Goal: Information Seeking & Learning: Learn about a topic

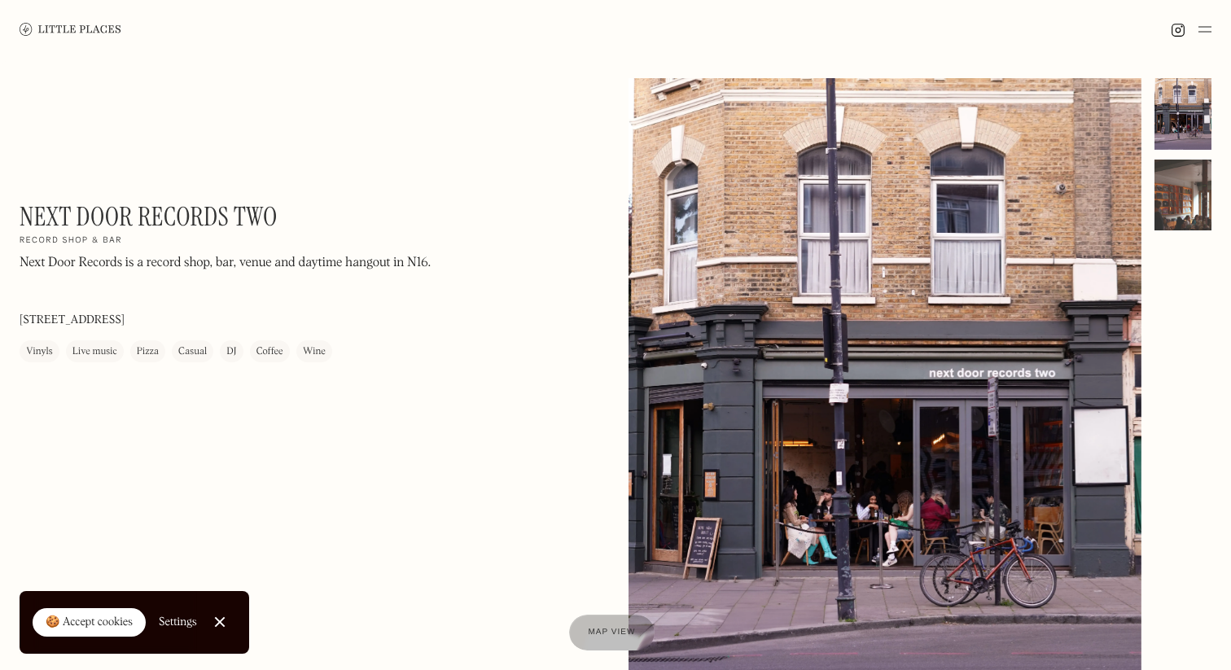
click at [1192, 219] on div at bounding box center [1183, 196] width 57 height 72
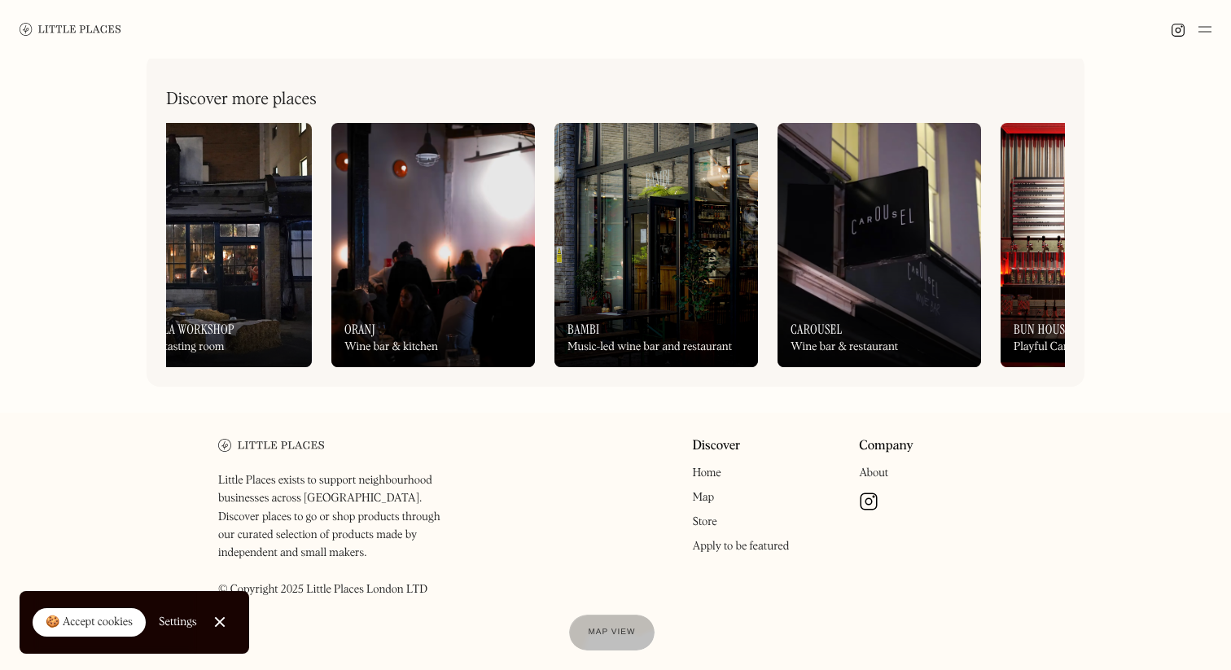
scroll to position [0, 1312]
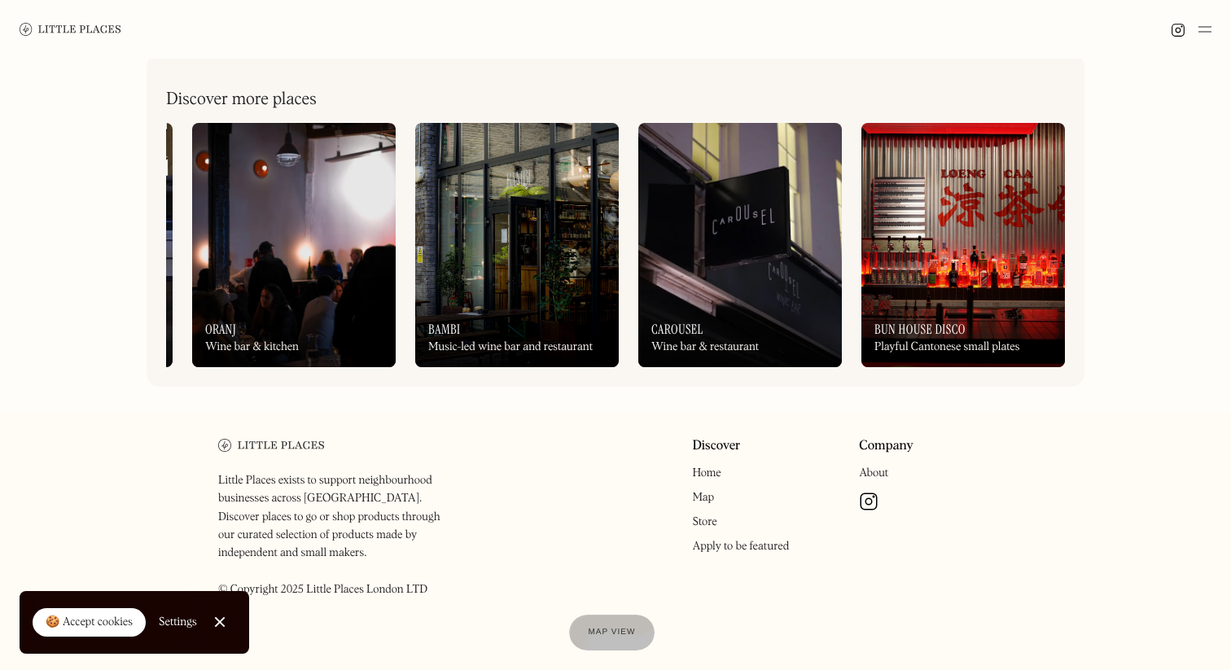
click at [944, 243] on img at bounding box center [963, 245] width 204 height 244
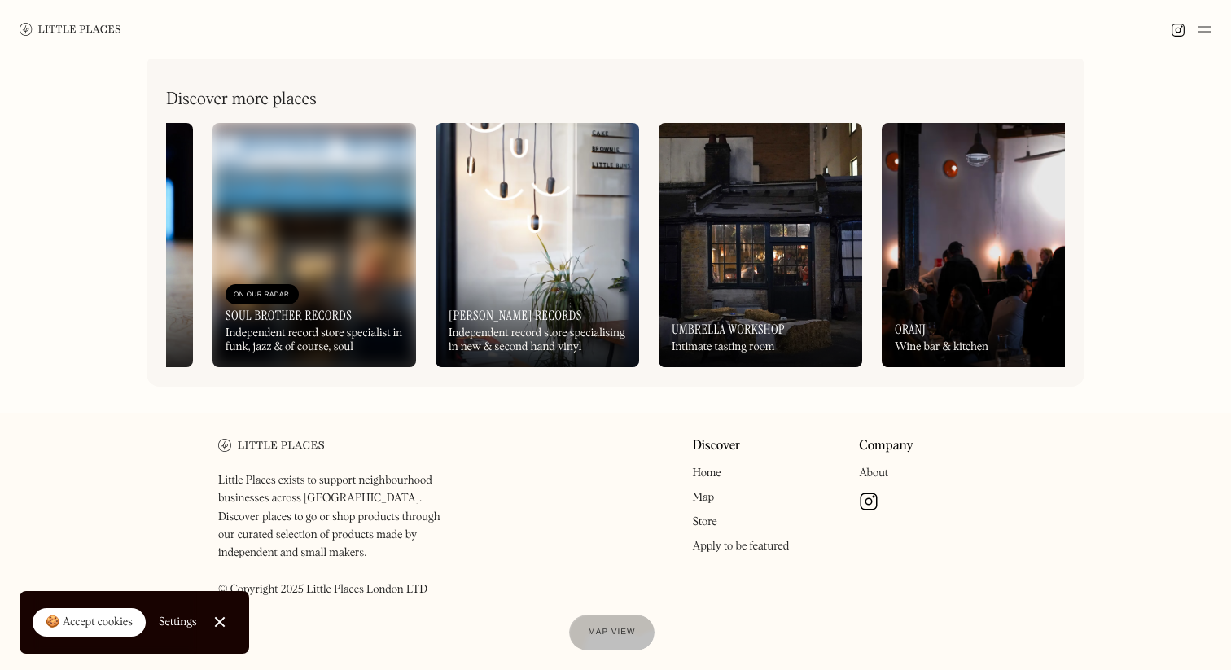
scroll to position [0, 721]
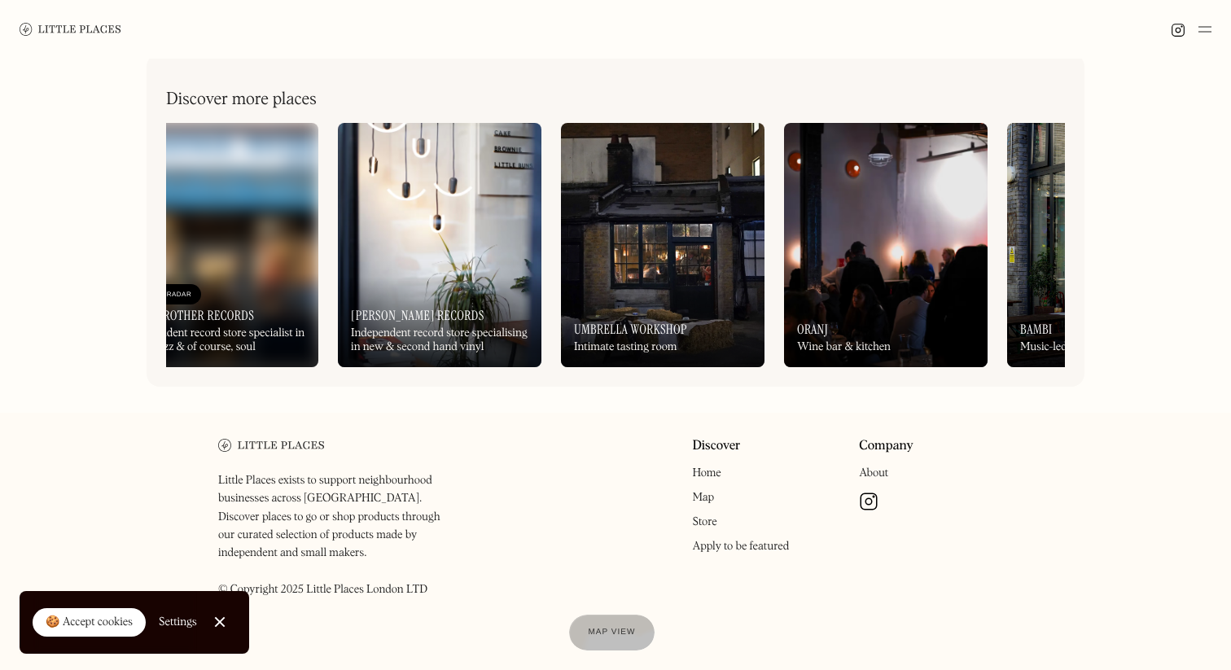
click at [614, 209] on img at bounding box center [663, 245] width 204 height 244
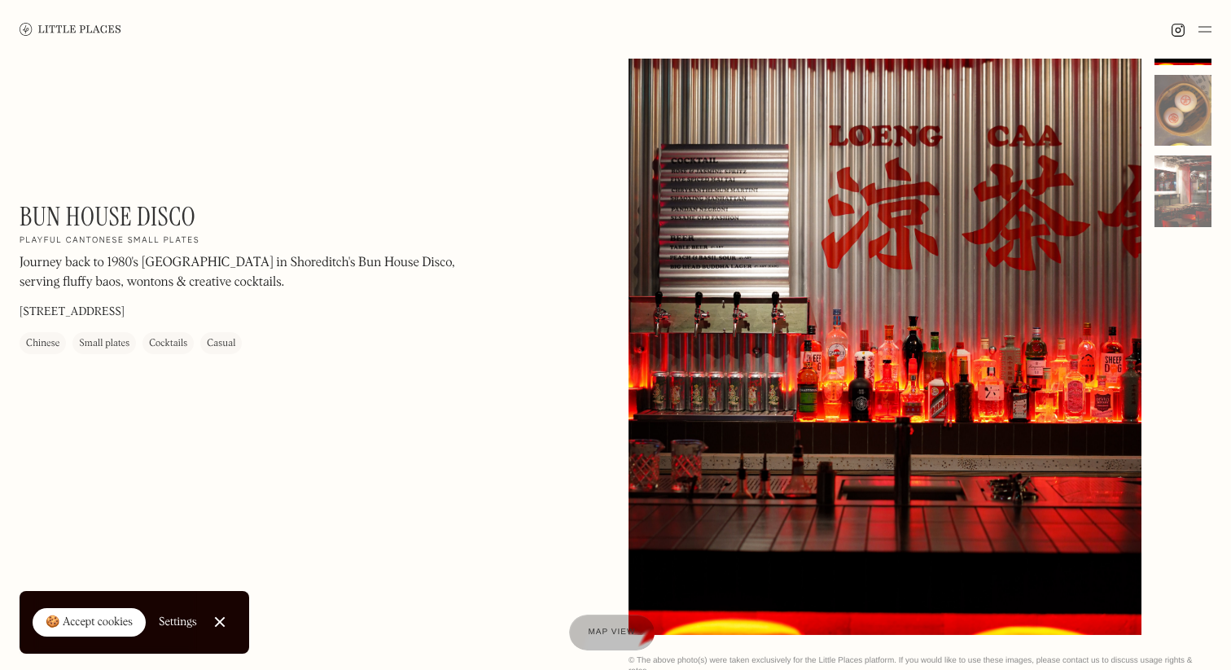
scroll to position [82, 0]
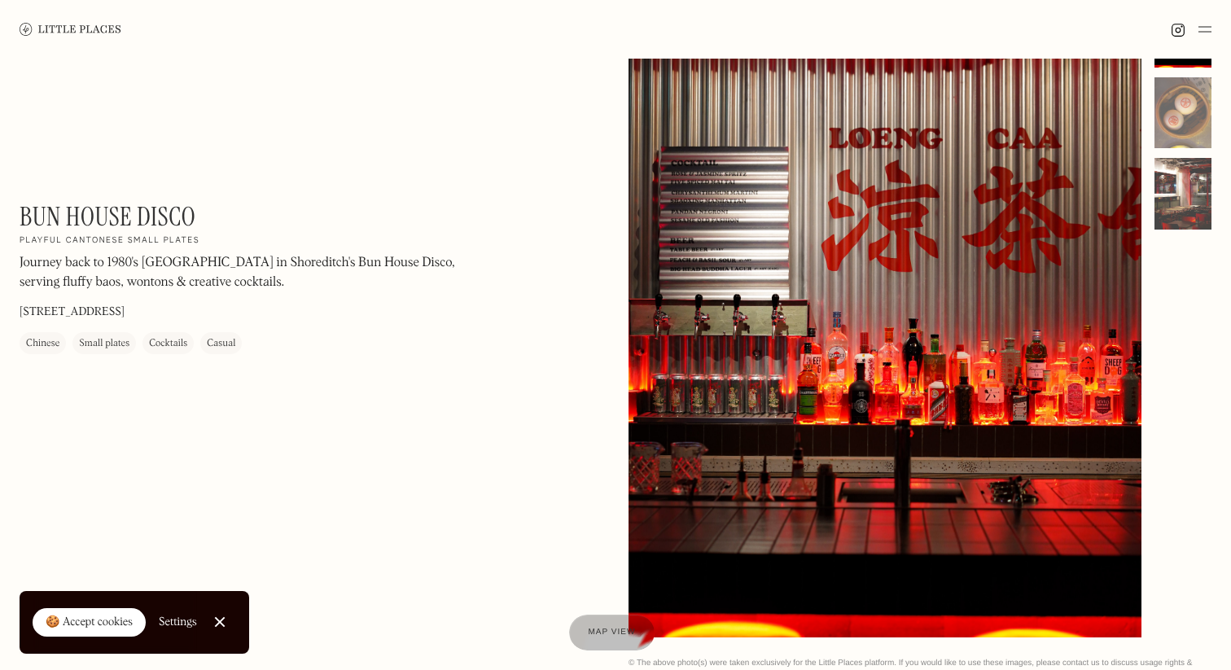
click at [1181, 205] on div at bounding box center [1183, 194] width 57 height 72
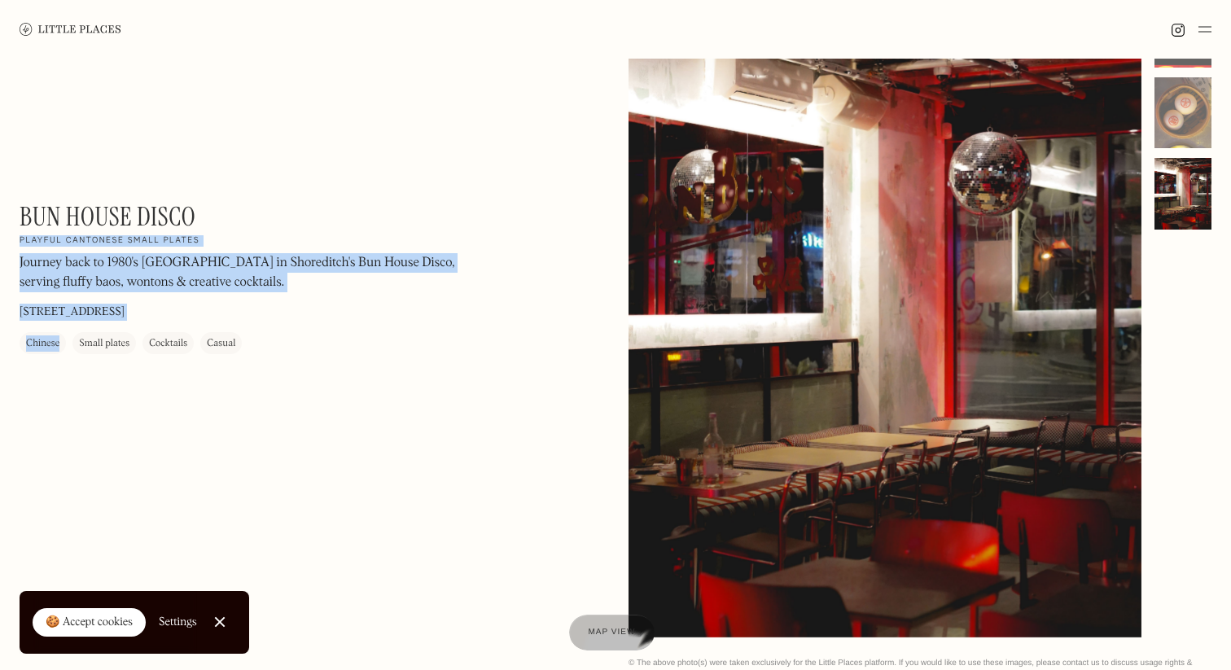
drag, startPoint x: 203, startPoint y: 213, endPoint x: 0, endPoint y: 206, distance: 202.8
click at [0, 206] on div "Bun House Disco On Our Radar Playful Cantonese small plates Journey back to 198…" at bounding box center [615, 337] width 1231 height 722
click at [171, 215] on h1 "Bun House Disco" at bounding box center [108, 216] width 176 height 31
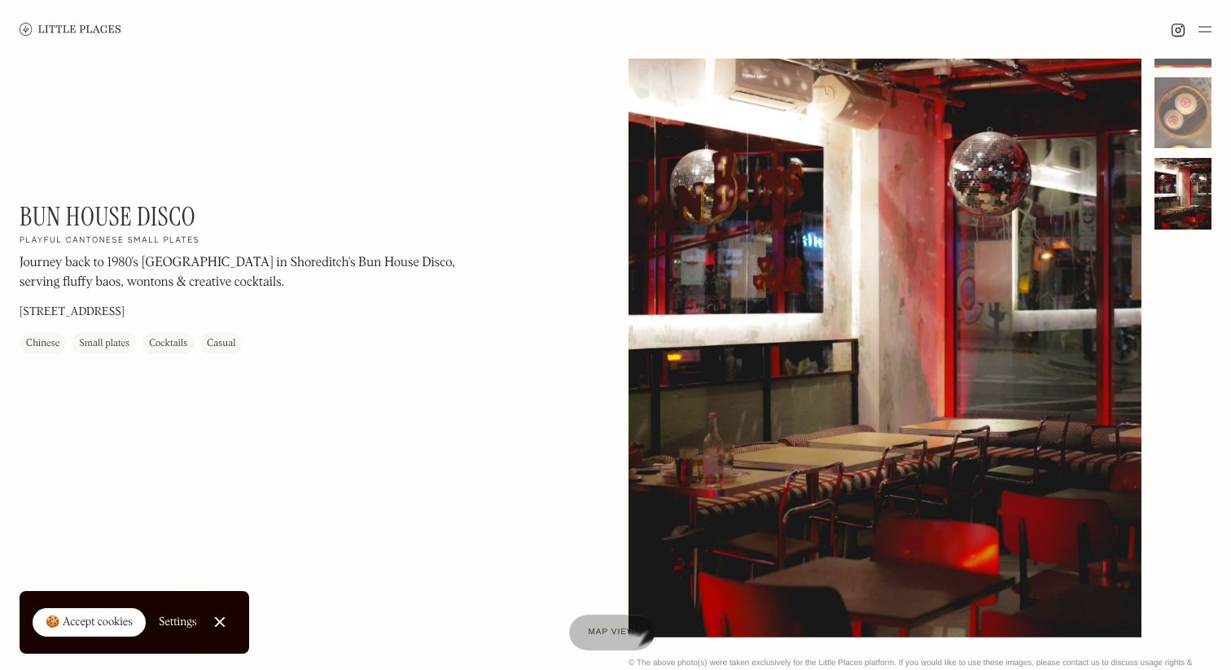
click at [191, 215] on h1 "Bun House Disco" at bounding box center [108, 216] width 176 height 31
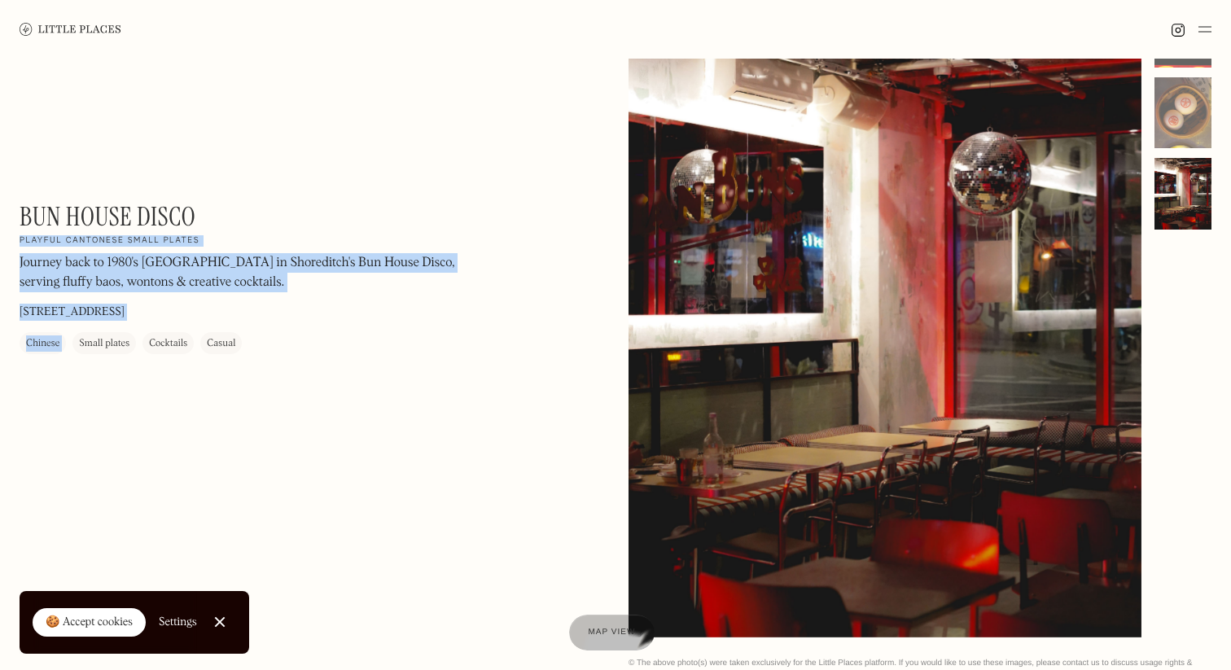
drag, startPoint x: 191, startPoint y: 215, endPoint x: 17, endPoint y: 214, distance: 173.4
click at [17, 214] on div "Bun House Disco On Our Radar Playful Cantonese small plates Journey back to 198…" at bounding box center [615, 337] width 1231 height 722
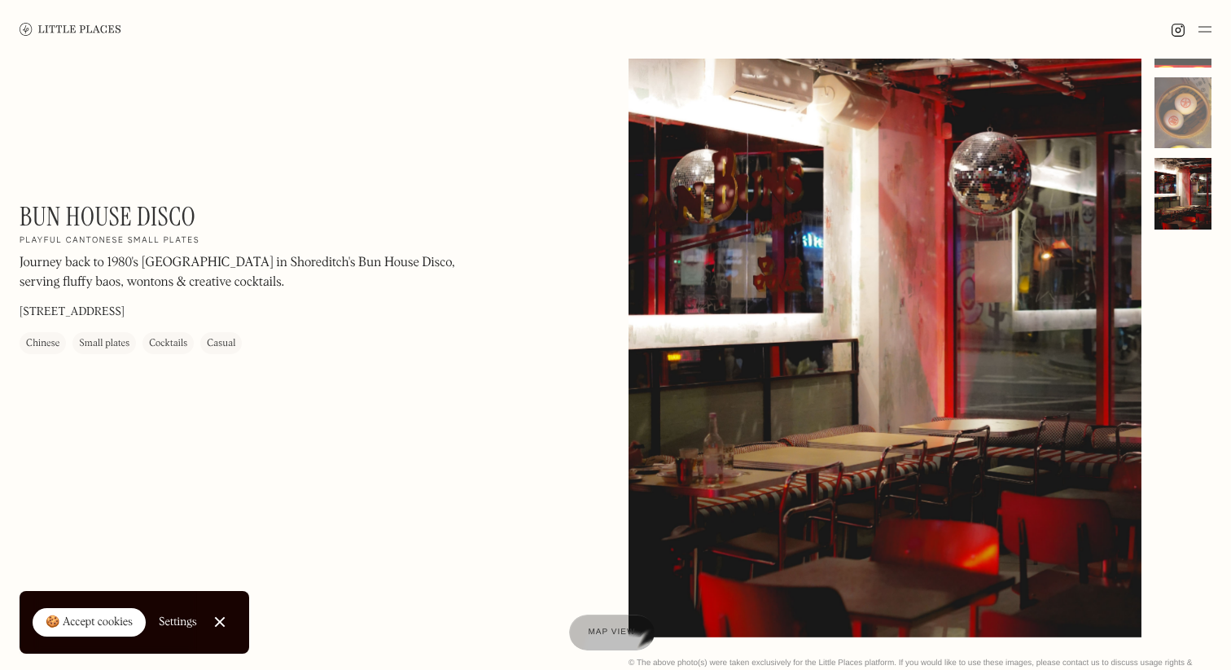
click at [26, 213] on h1 "Bun House Disco" at bounding box center [108, 216] width 176 height 31
drag, startPoint x: 26, startPoint y: 213, endPoint x: 196, endPoint y: 210, distance: 170.2
click at [196, 210] on div "Bun House Disco On Our Radar Playful Cantonese small plates Journey back to 198…" at bounding box center [240, 277] width 440 height 153
copy div "Bun House Disco On Our Radar"
click at [427, 92] on div "Bun House Disco On Our Radar Playful Cantonese small plates Journey back to 198…" at bounding box center [615, 337] width 1231 height 722
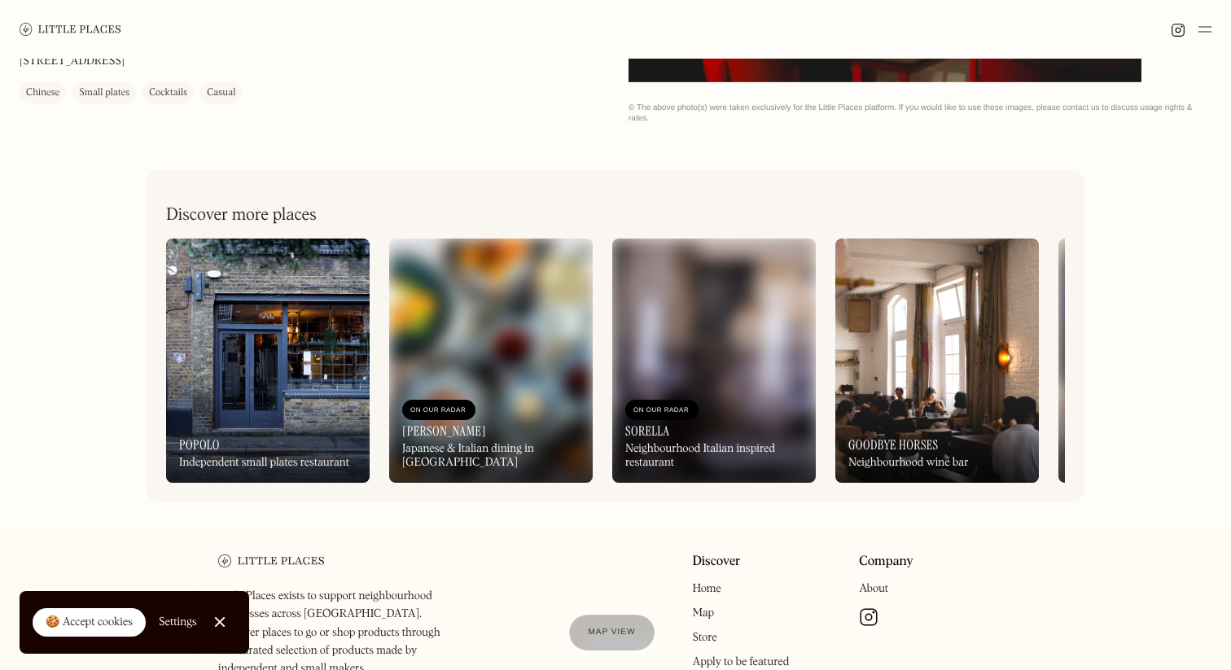
scroll to position [657, 0]
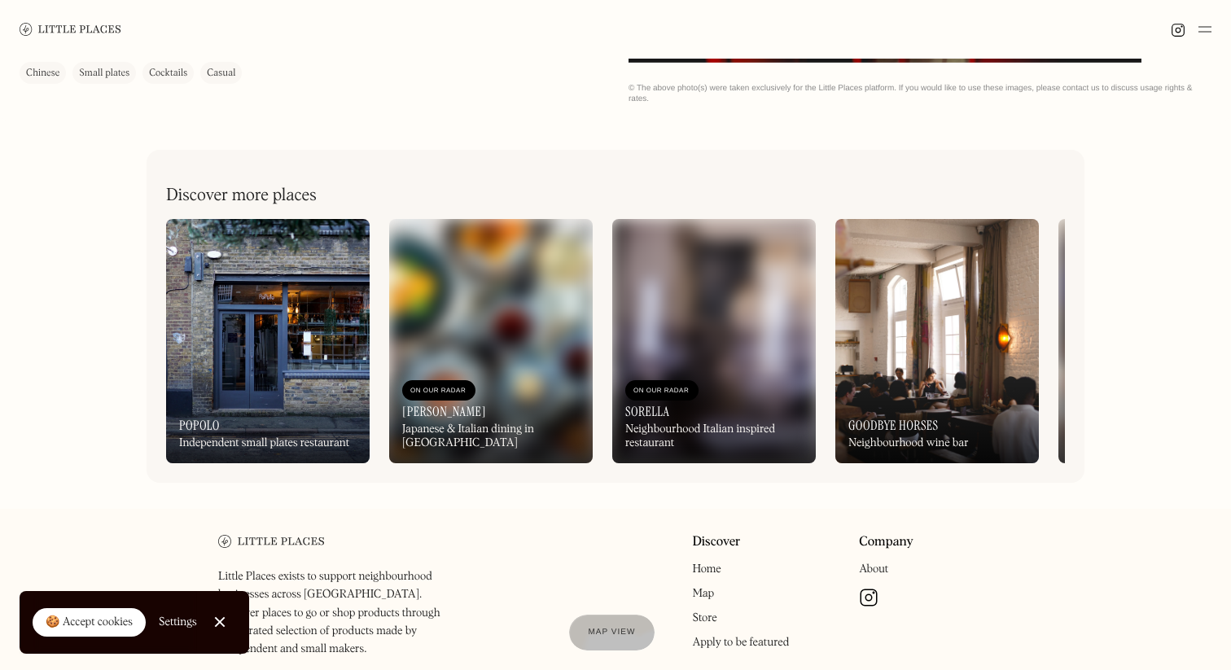
click at [1071, 344] on div "Discover more places On Our Radar Popolo Independent small plates restaurant On…" at bounding box center [616, 316] width 938 height 333
click at [1060, 344] on img at bounding box center [1160, 341] width 204 height 244
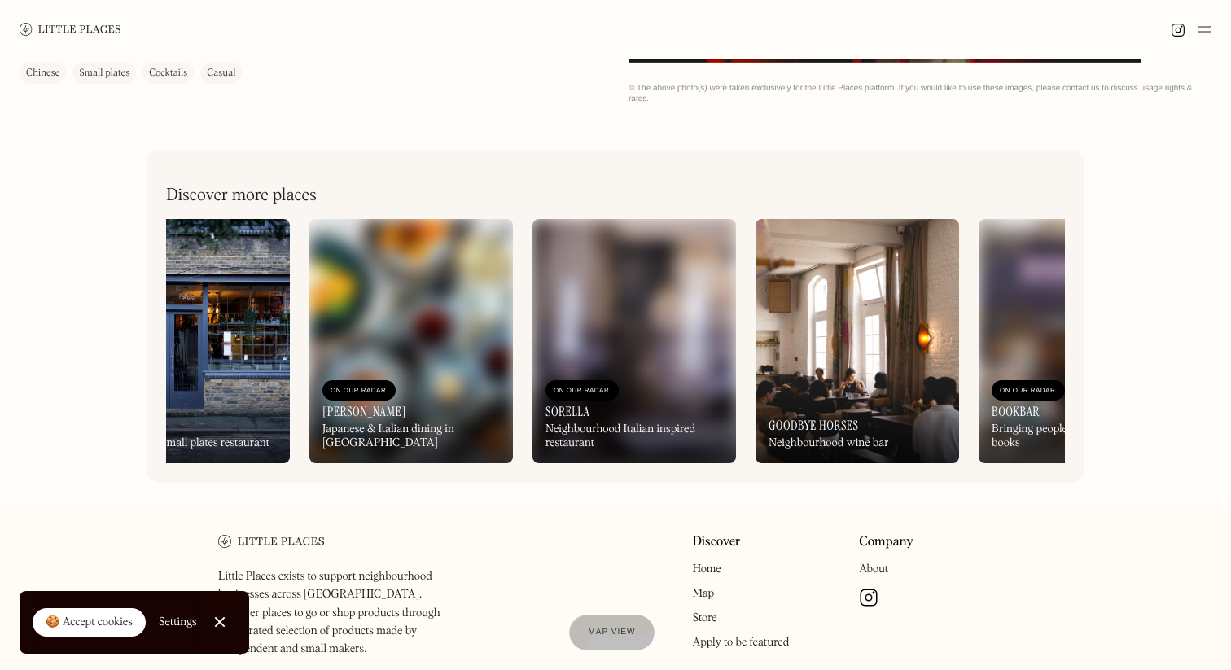
scroll to position [0, 0]
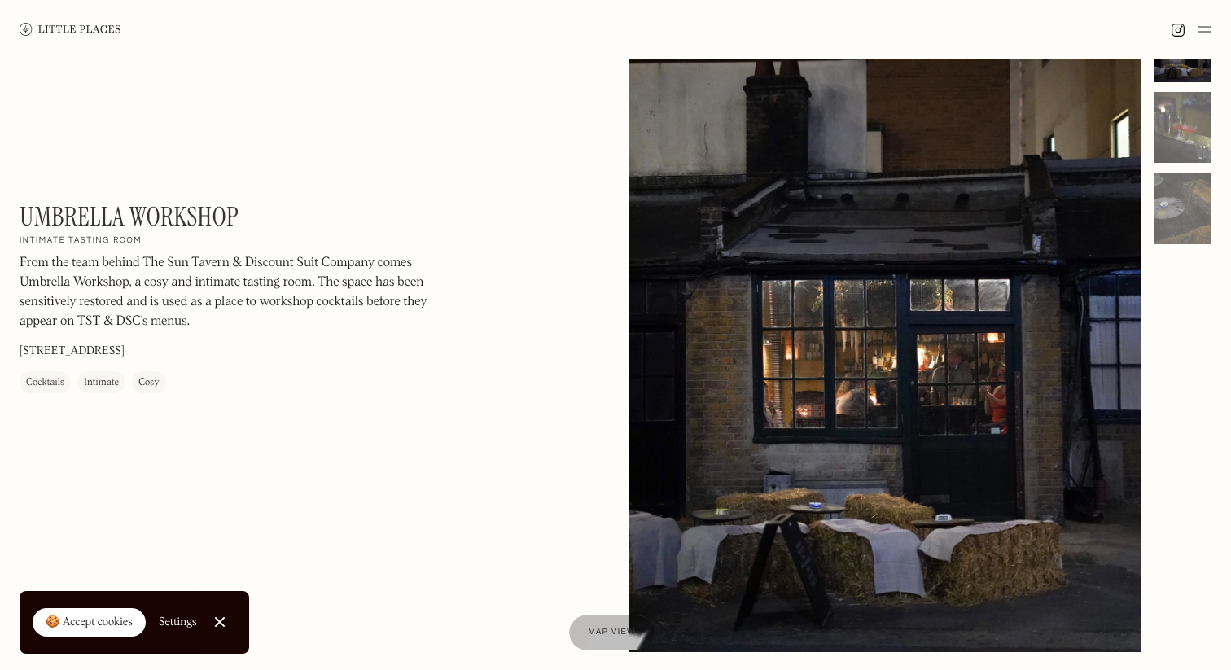
scroll to position [79, 0]
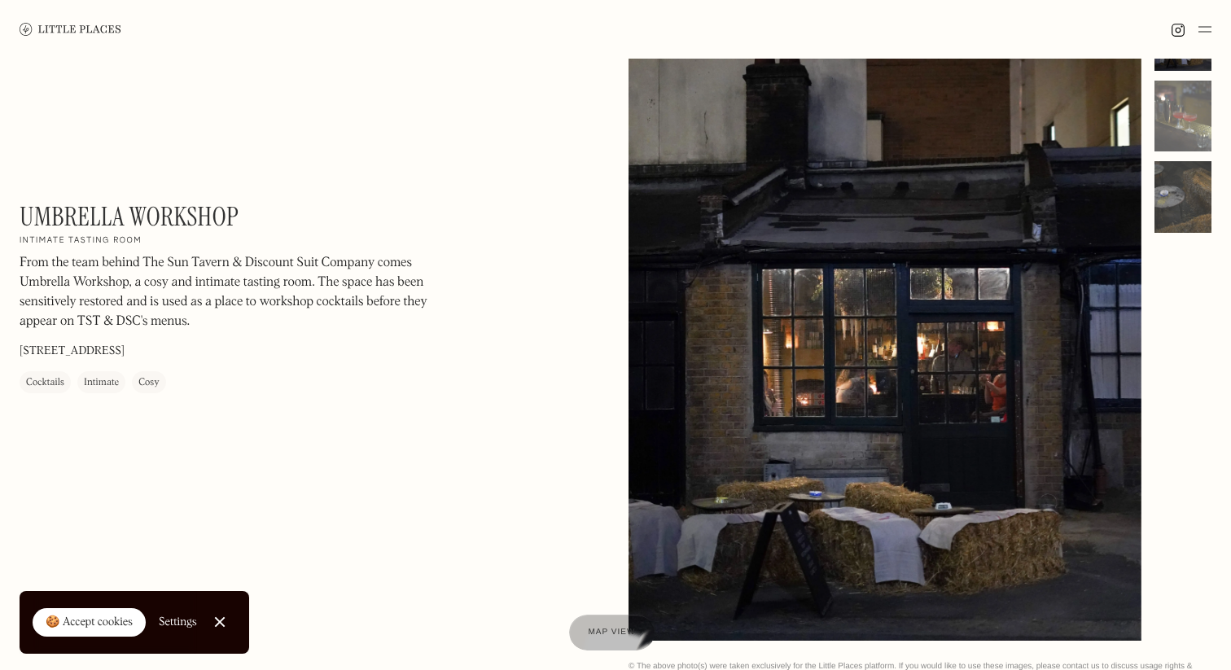
click at [1179, 206] on div at bounding box center [1183, 197] width 57 height 72
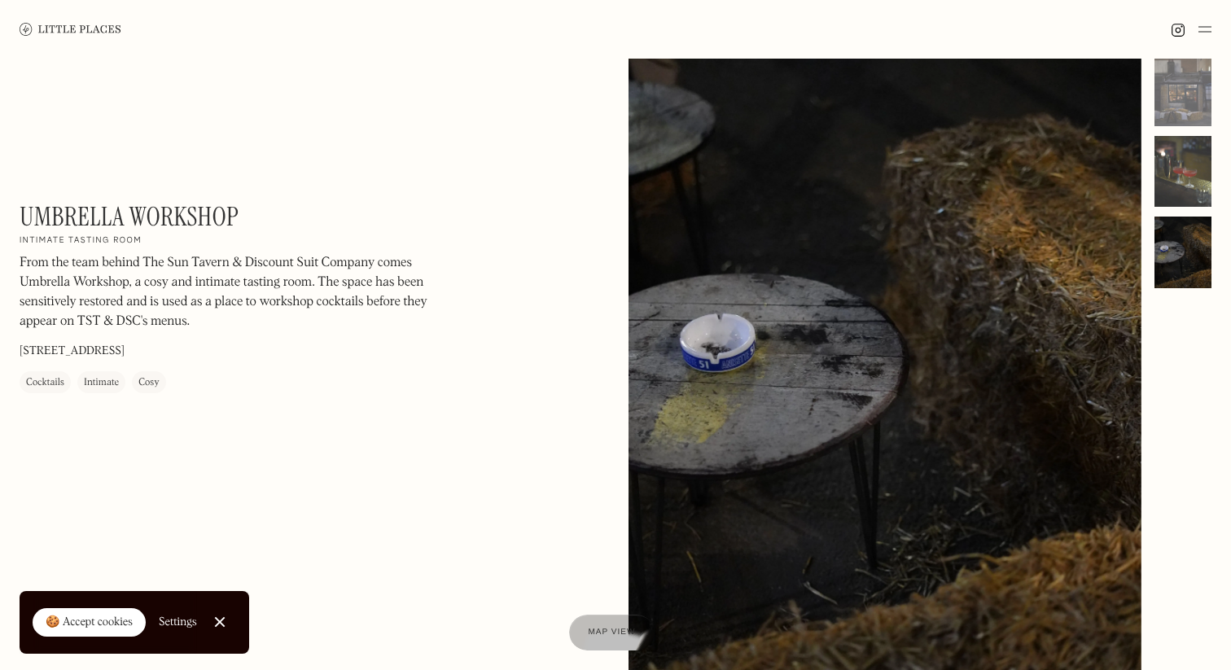
click at [1181, 189] on div at bounding box center [1183, 172] width 57 height 72
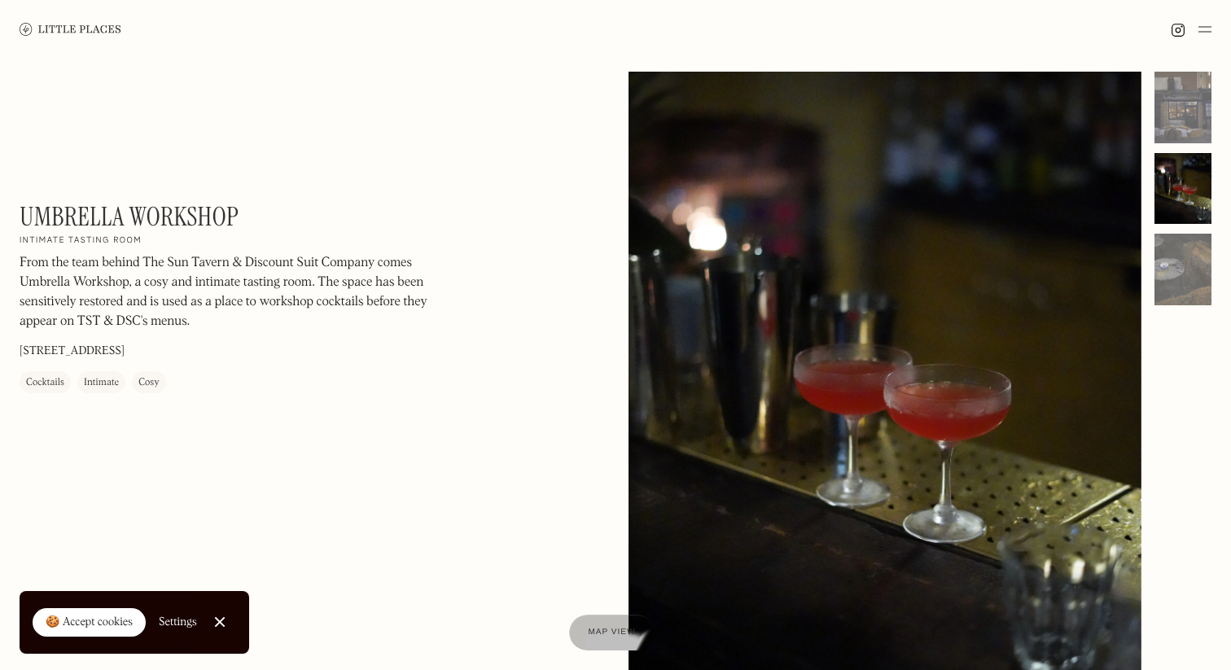
scroll to position [0, 0]
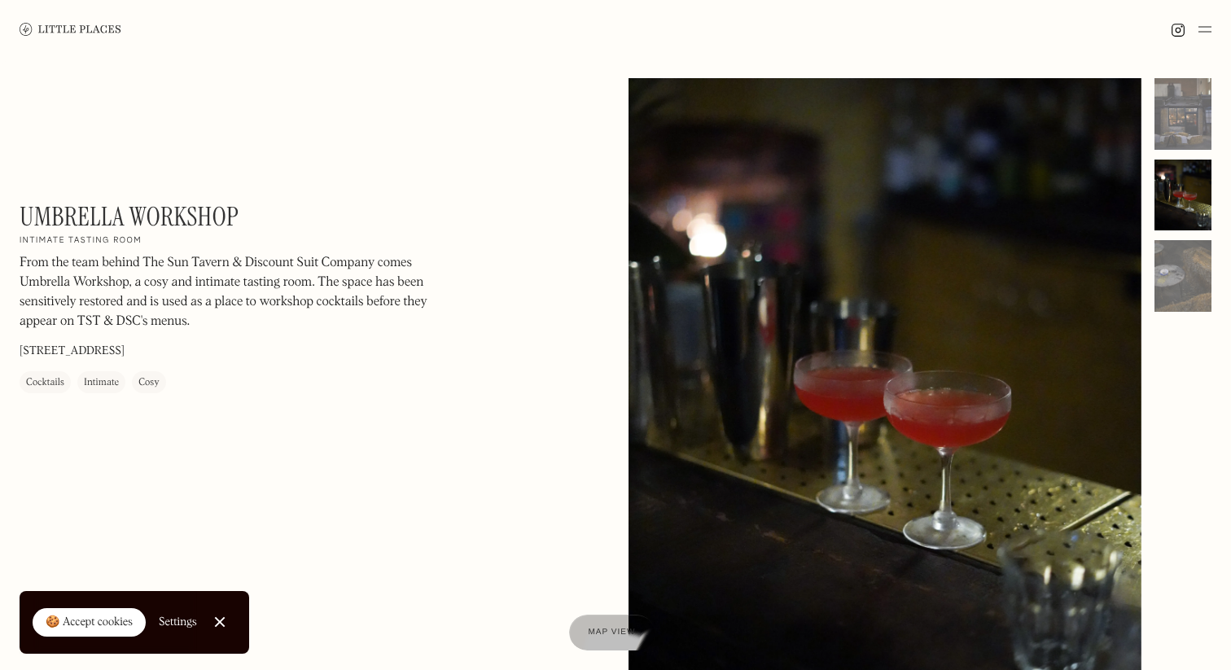
click at [1177, 151] on div at bounding box center [1183, 195] width 57 height 234
click at [1178, 132] on div at bounding box center [1183, 114] width 57 height 72
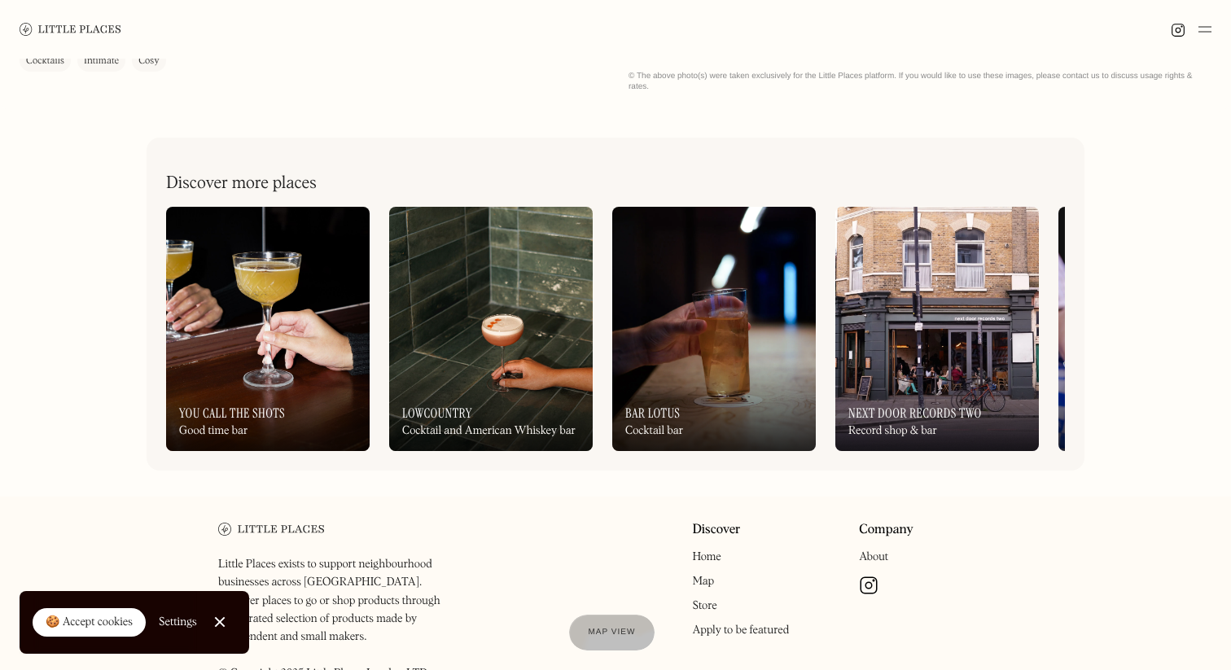
scroll to position [657, 0]
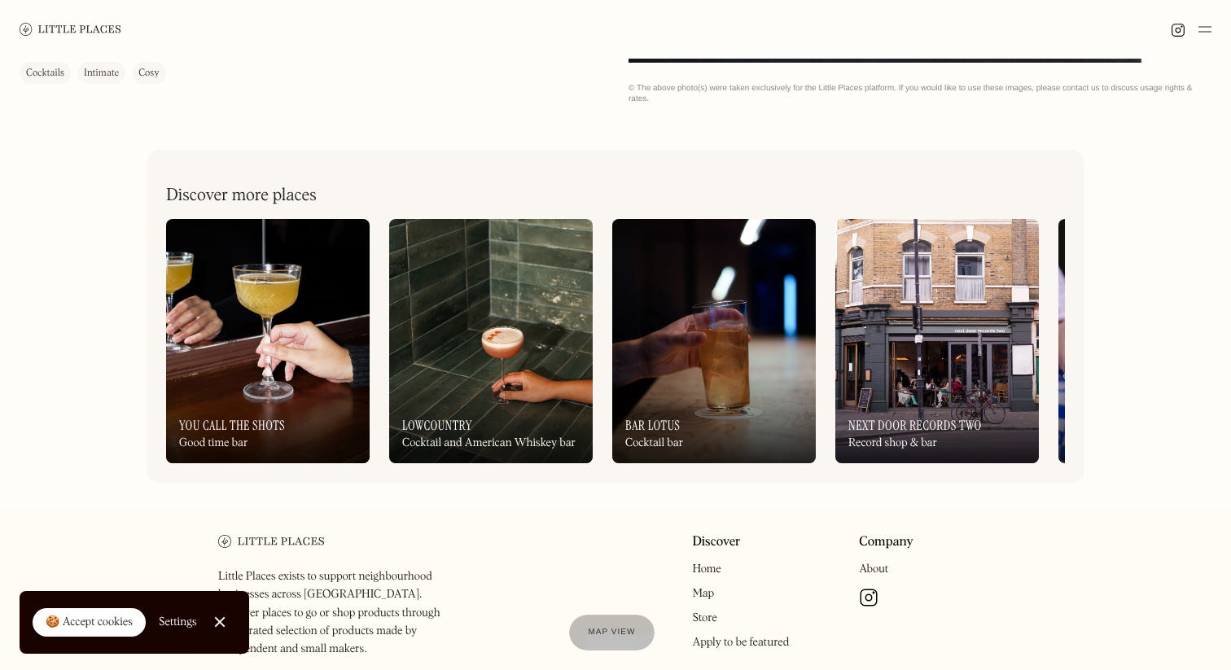
click at [919, 361] on img at bounding box center [937, 341] width 204 height 244
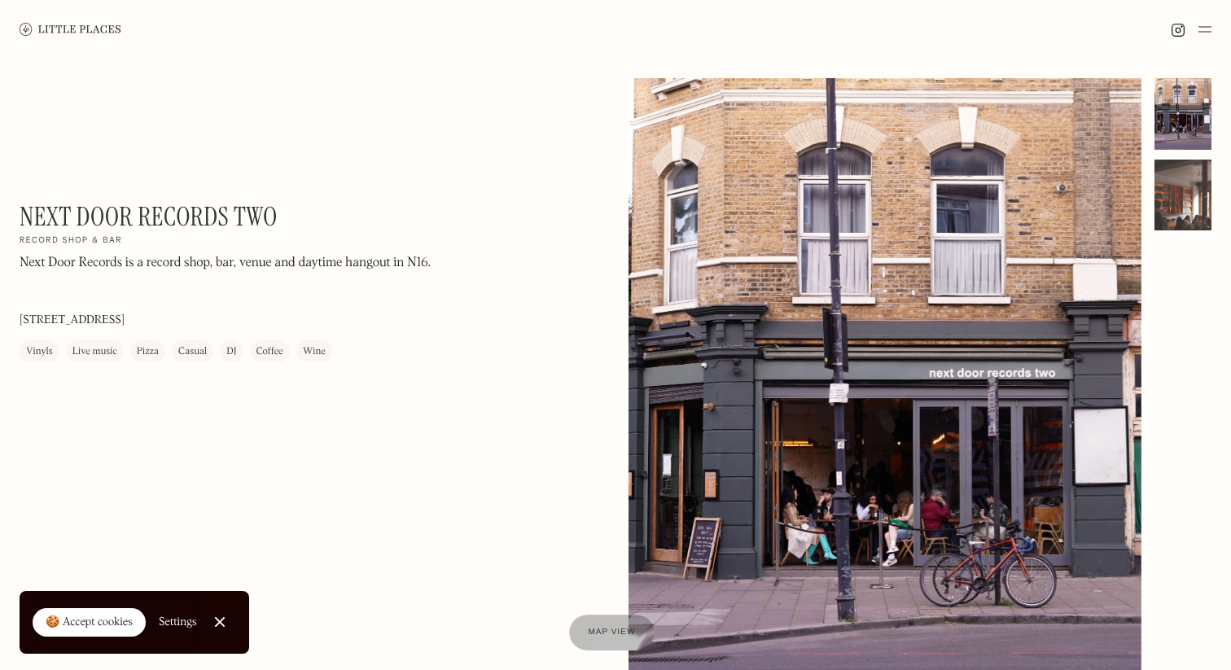
click at [1178, 201] on div at bounding box center [1183, 196] width 57 height 72
